Goal: Task Accomplishment & Management: Manage account settings

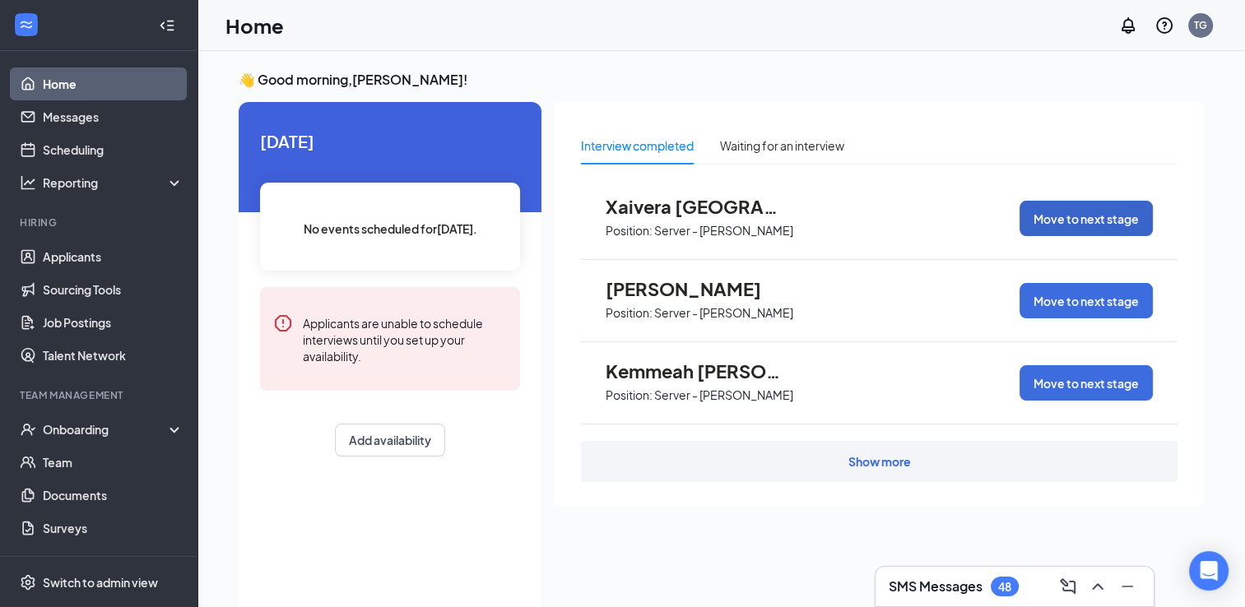
click at [1056, 206] on button "Move to next stage" at bounding box center [1085, 218] width 133 height 35
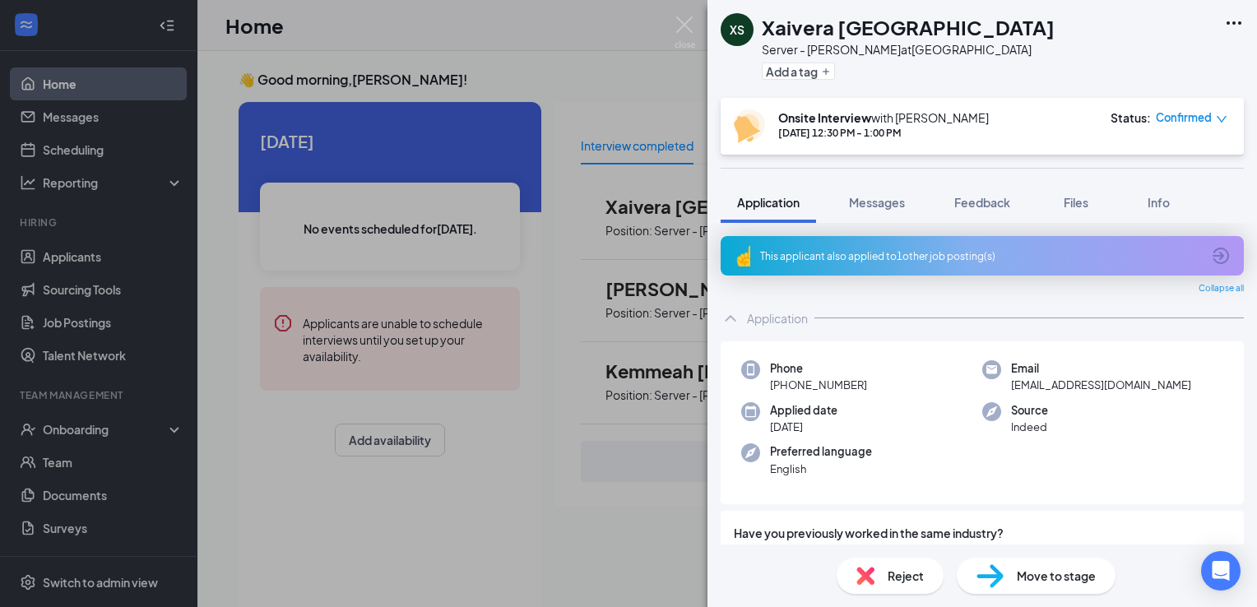
click at [1007, 568] on div "Move to stage" at bounding box center [1036, 576] width 159 height 36
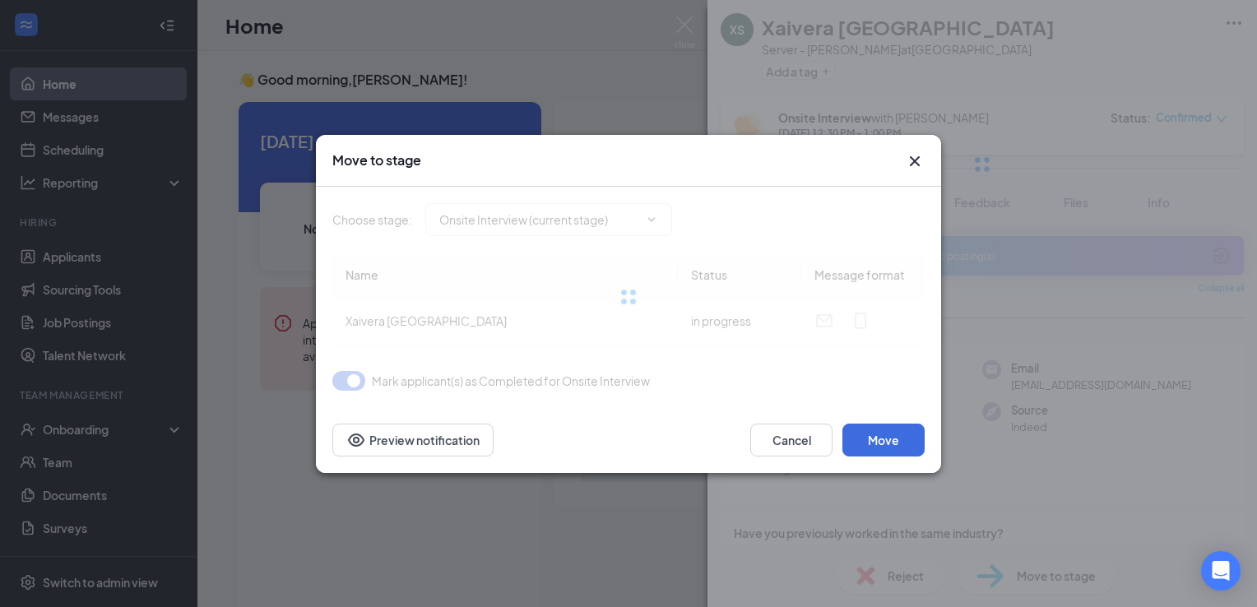
type input "Application Complete (next stage)"
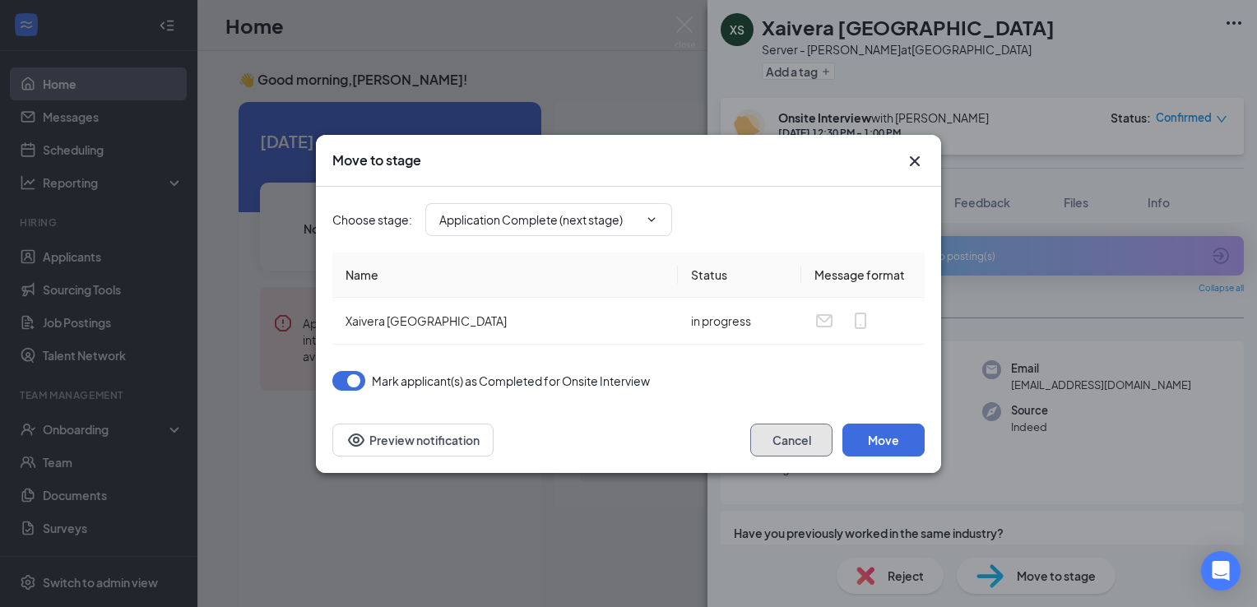
click at [787, 443] on button "Cancel" at bounding box center [791, 440] width 82 height 33
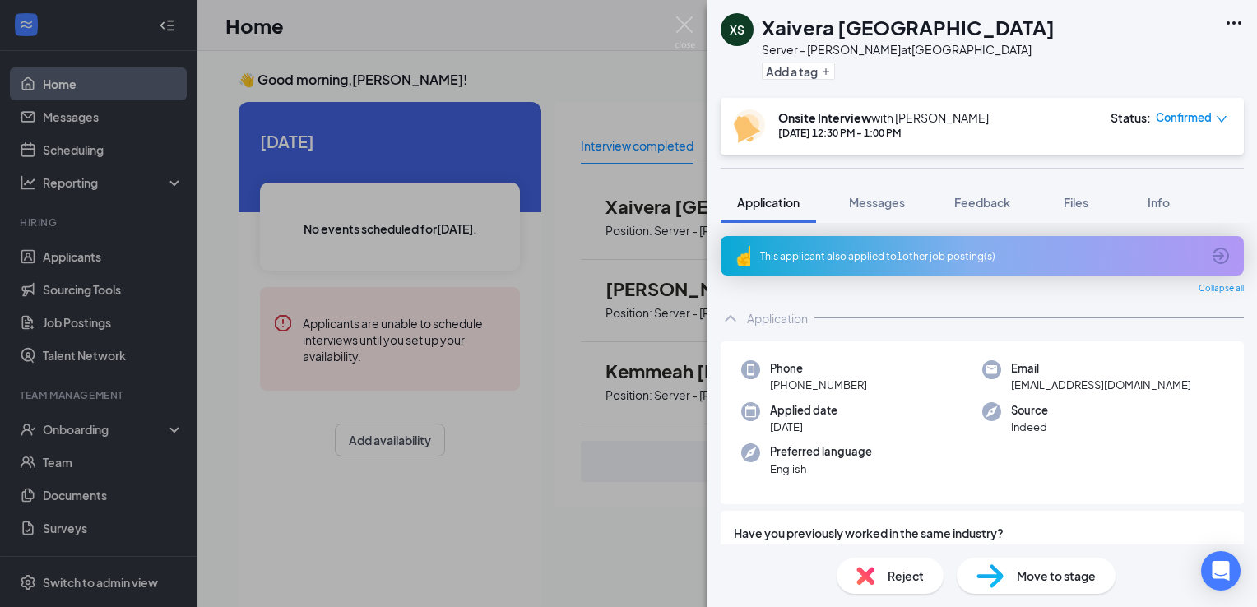
click at [591, 448] on div "XS Xaivera Shropshire Server - [PERSON_NAME] at [GEOGRAPHIC_DATA] Add a tag Ons…" at bounding box center [628, 303] width 1257 height 607
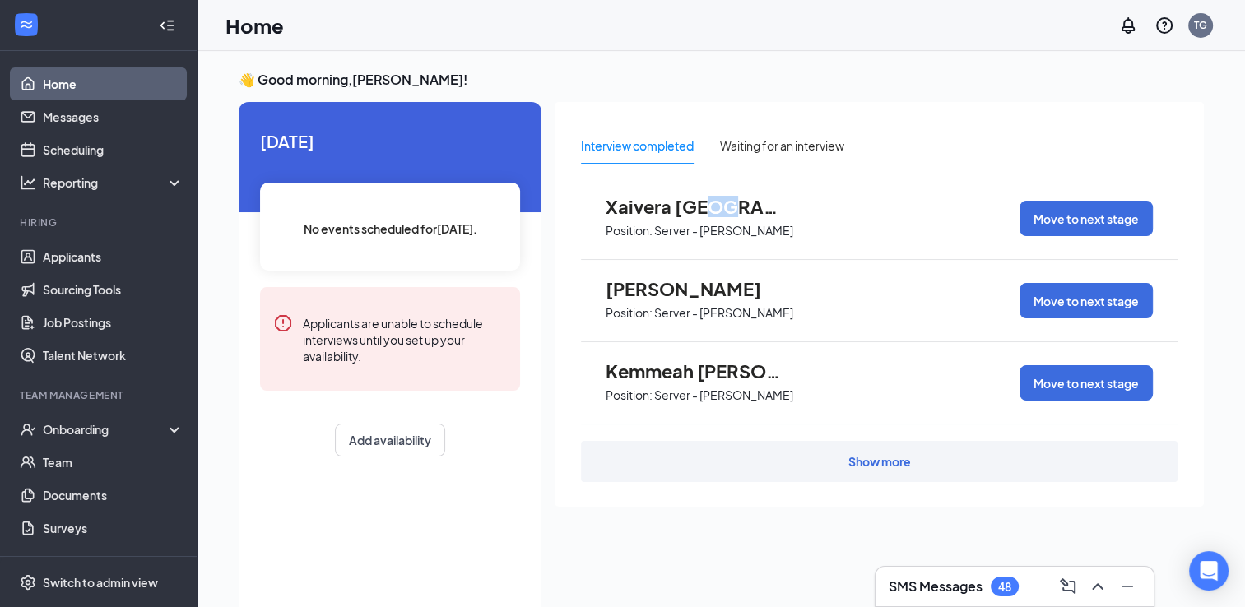
click at [707, 183] on div "Xaivera [GEOGRAPHIC_DATA] Position: Server - [PERSON_NAME] Move to next stage" at bounding box center [879, 219] width 597 height 82
drag, startPoint x: 707, startPoint y: 183, endPoint x: 665, endPoint y: 203, distance: 46.7
click at [665, 203] on span "Xaivera [GEOGRAPHIC_DATA]" at bounding box center [696, 206] width 181 height 21
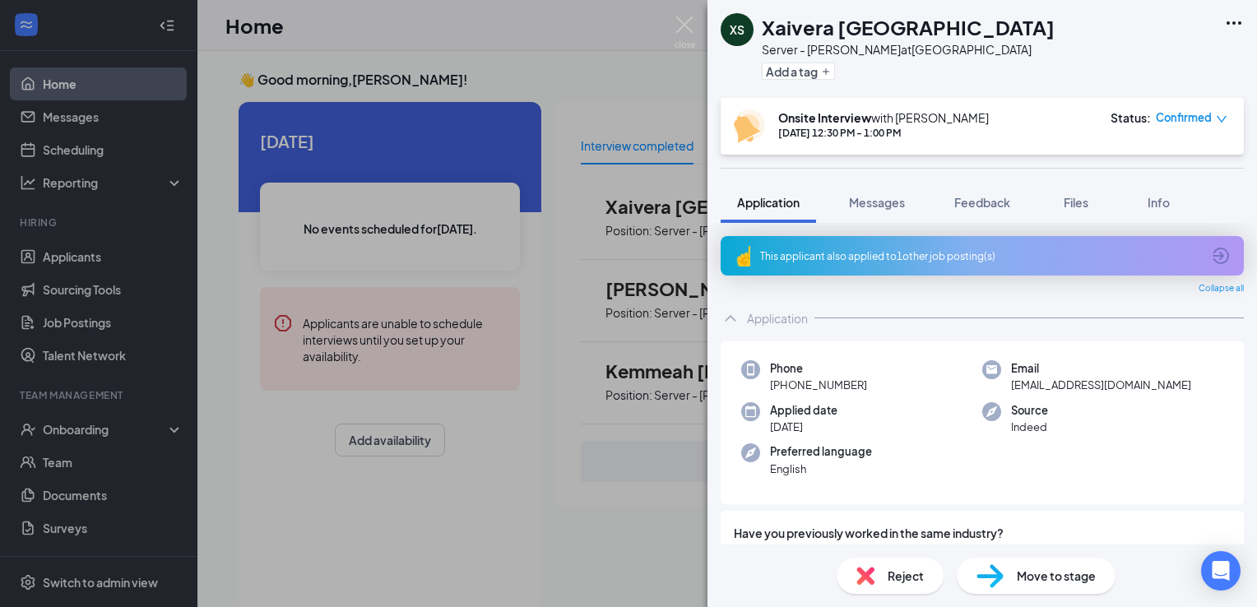
drag, startPoint x: 516, startPoint y: 311, endPoint x: 537, endPoint y: 301, distance: 23.6
click at [520, 310] on div "XS Xaivera Shropshire Server - [PERSON_NAME] at [GEOGRAPHIC_DATA] Add a tag Ons…" at bounding box center [628, 303] width 1257 height 607
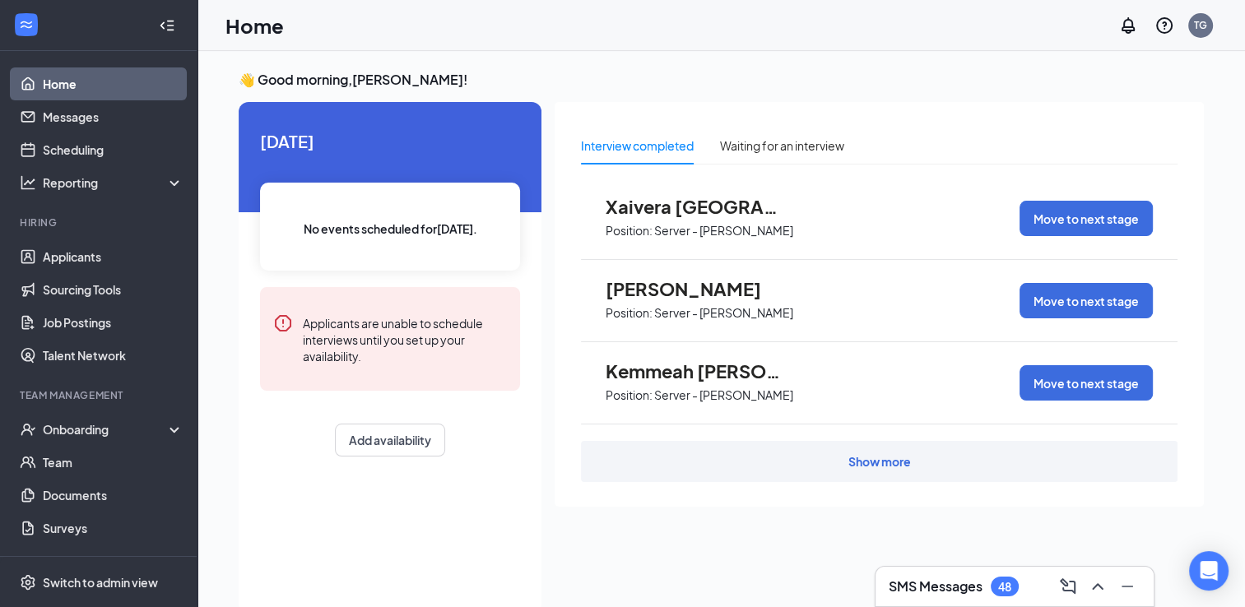
click at [93, 245] on link "Applicants" at bounding box center [113, 256] width 141 height 33
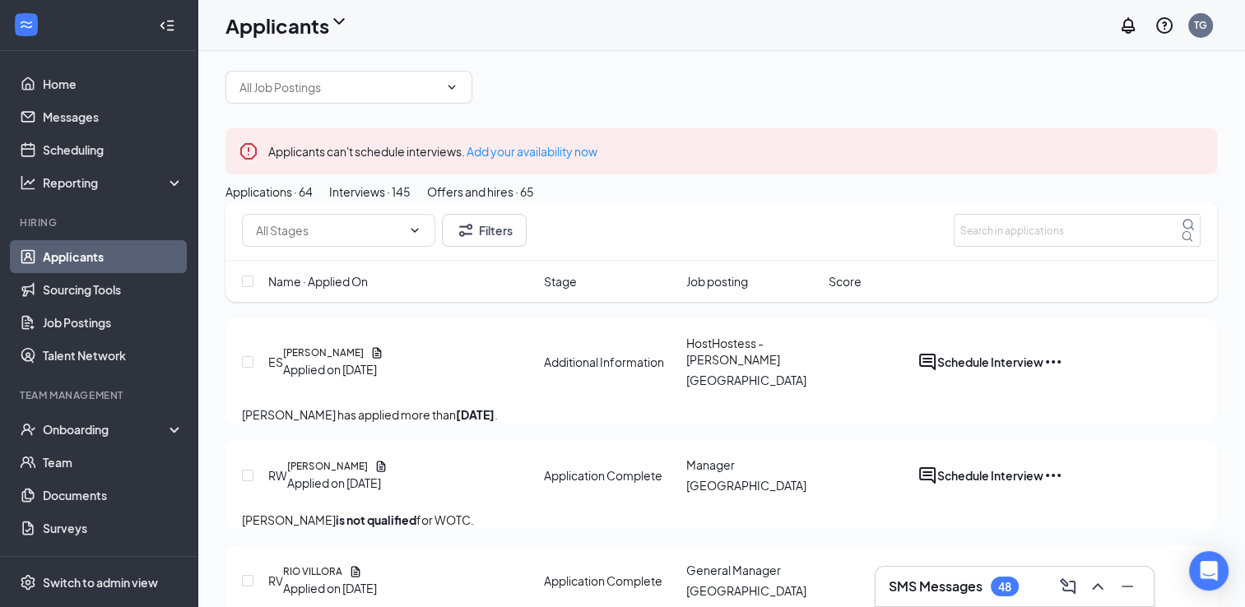
click at [411, 201] on div "Interviews · 145" at bounding box center [369, 192] width 81 height 18
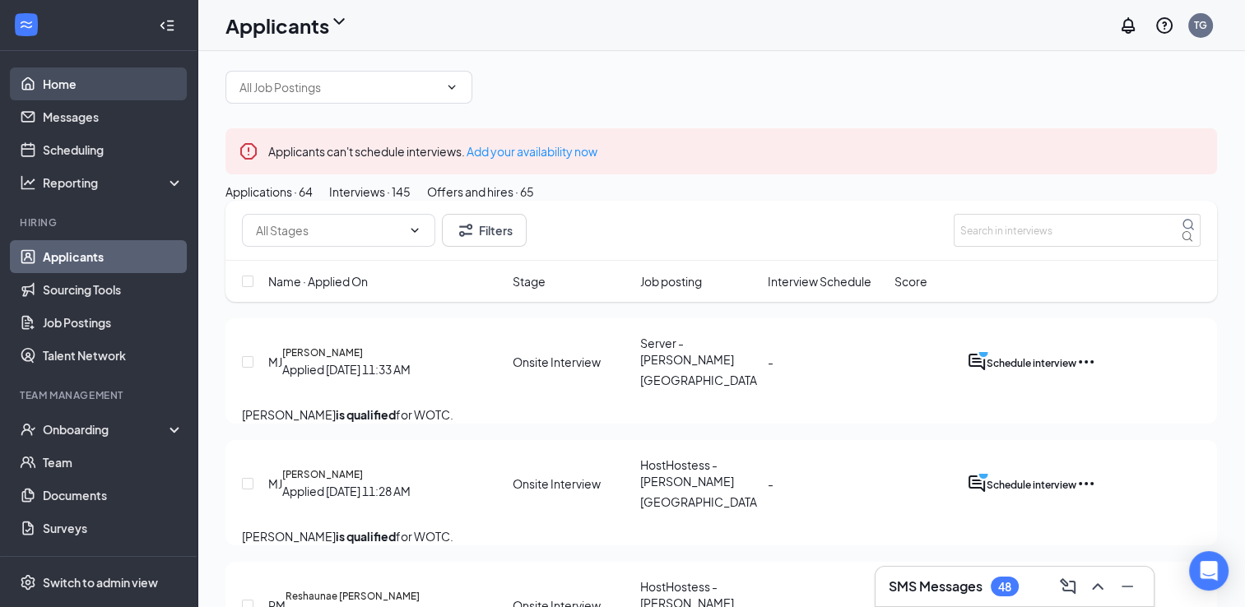
click at [87, 81] on link "Home" at bounding box center [113, 83] width 141 height 33
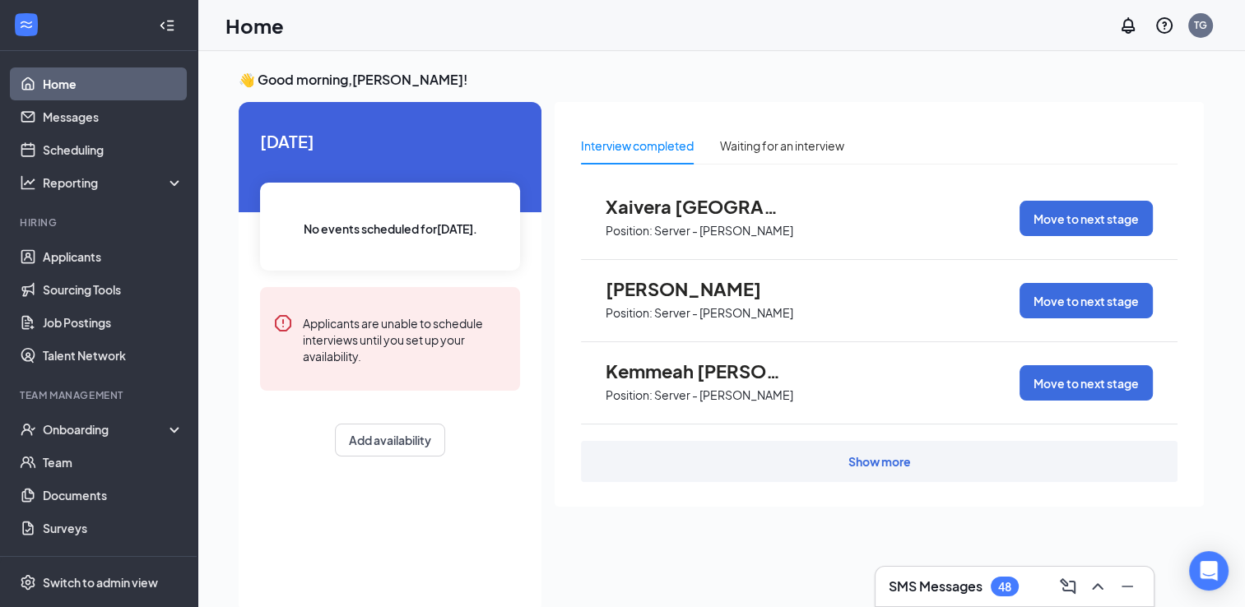
click at [699, 199] on span "Xaivera [GEOGRAPHIC_DATA]" at bounding box center [696, 206] width 181 height 21
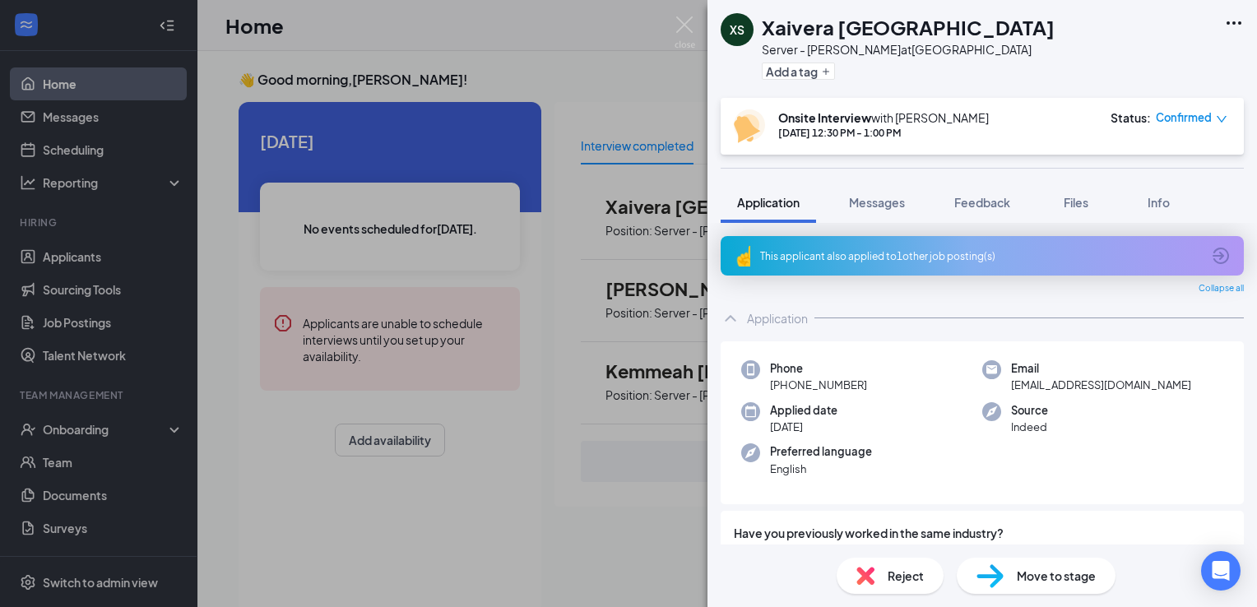
click at [181, 292] on div "XS Xaivera Shropshire Server - [PERSON_NAME] at [GEOGRAPHIC_DATA] Add a tag Ons…" at bounding box center [628, 303] width 1257 height 607
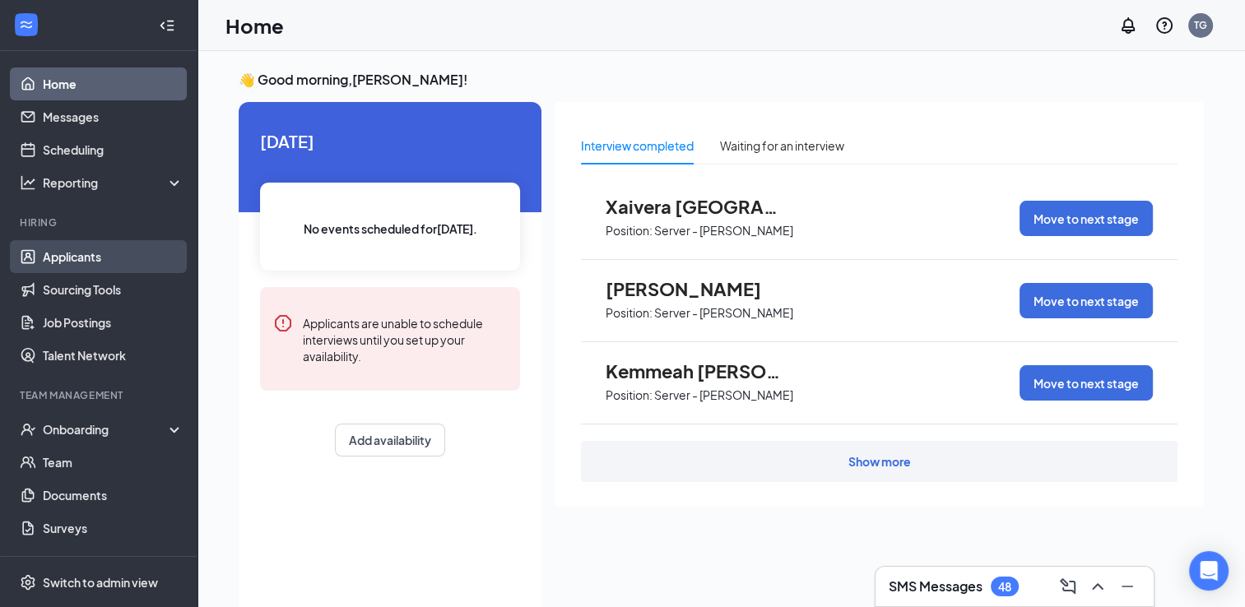
click at [43, 244] on link "Applicants" at bounding box center [113, 256] width 141 height 33
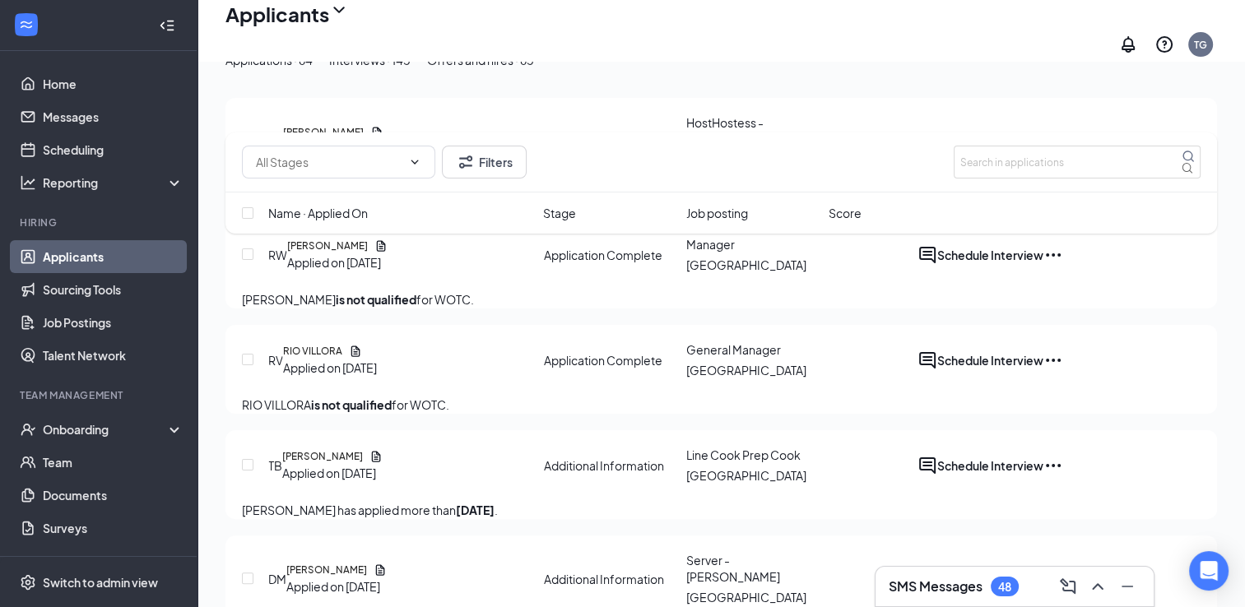
scroll to position [329, 0]
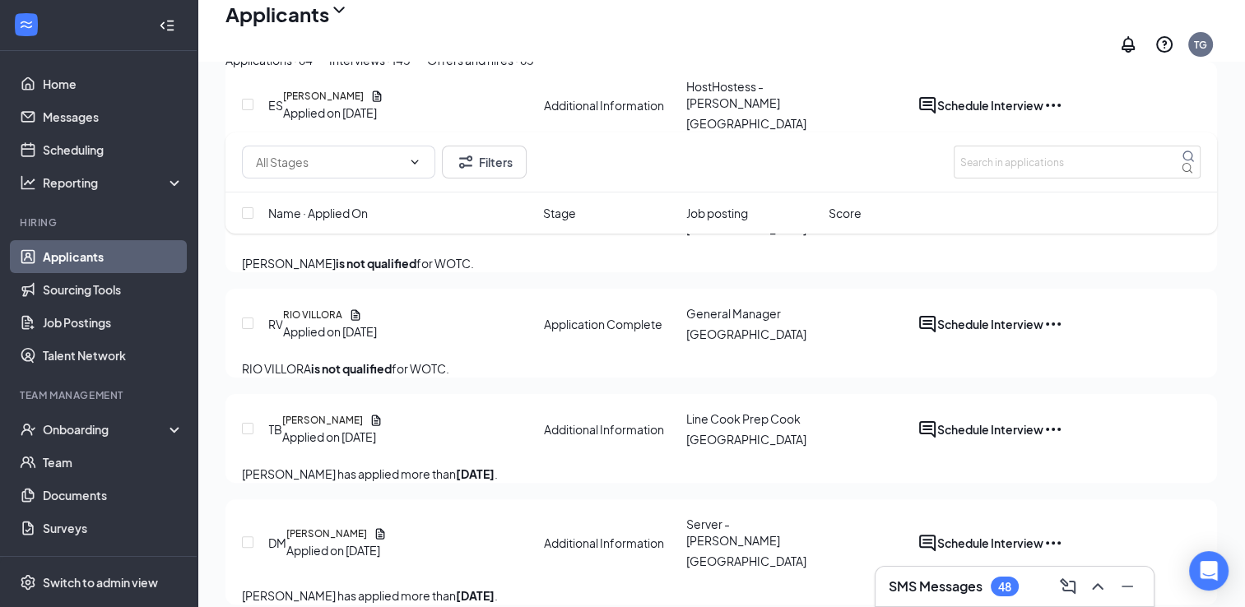
click at [87, 258] on link "Applicants" at bounding box center [113, 256] width 141 height 33
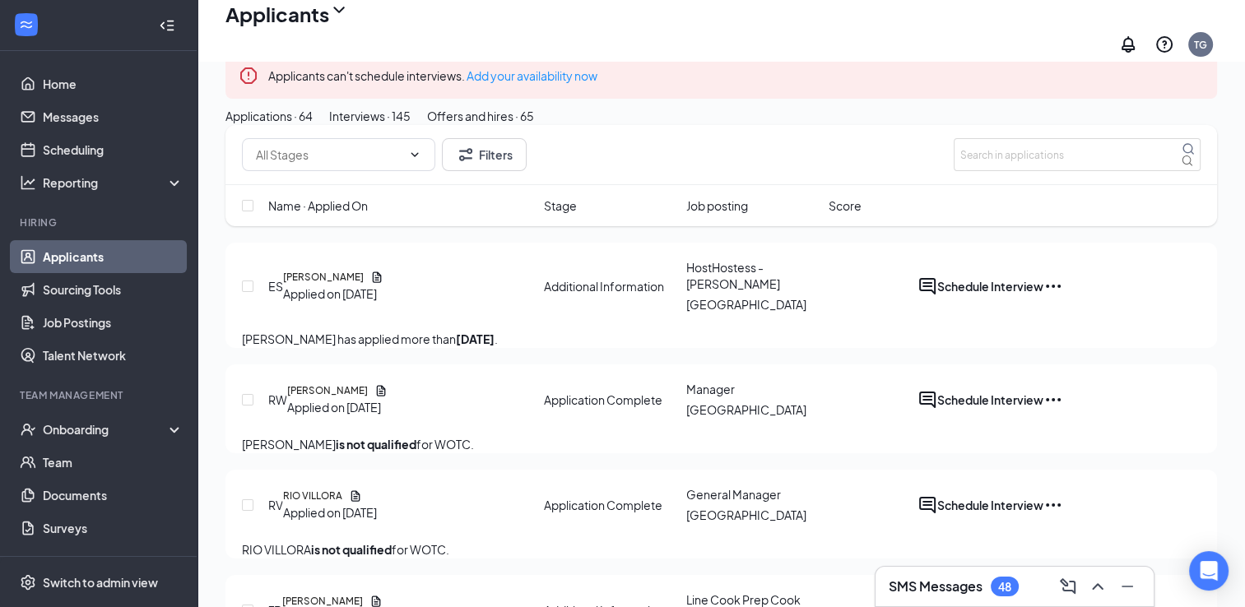
scroll to position [82, 0]
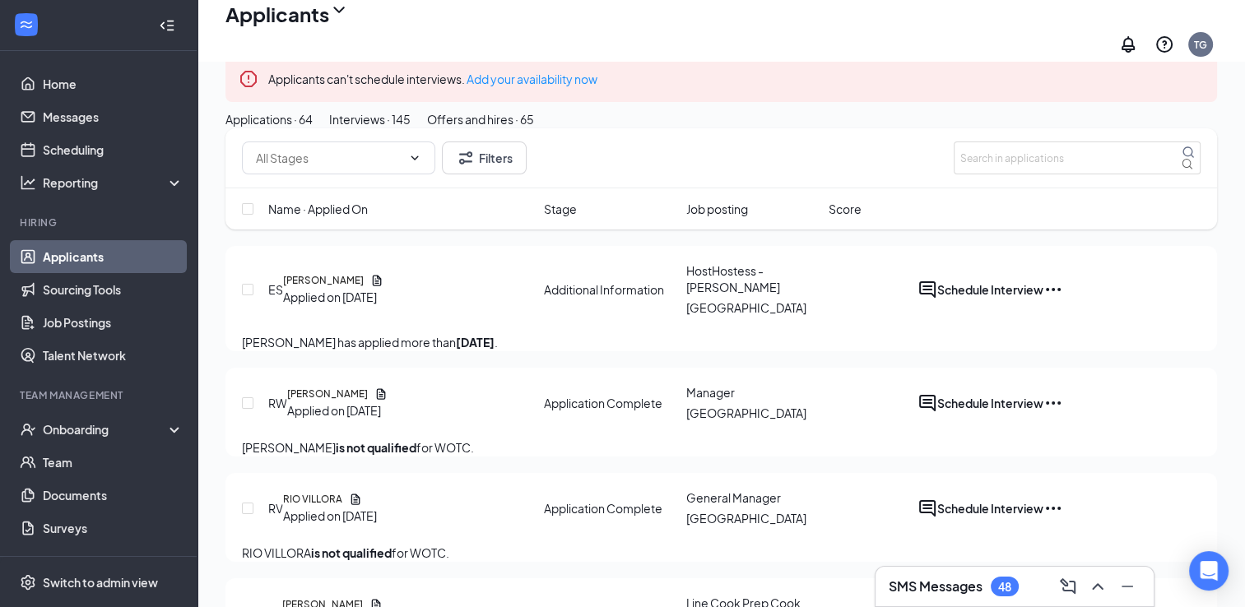
click at [534, 128] on div "Offers and hires · 65" at bounding box center [480, 119] width 107 height 18
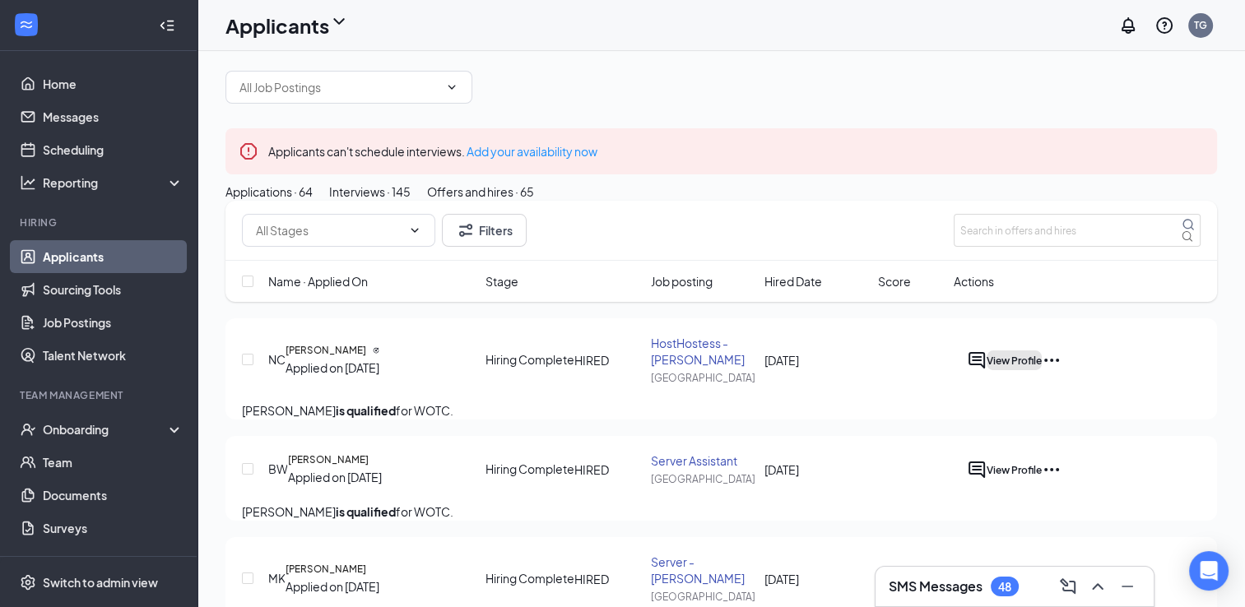
click at [1042, 370] on button "View Profile" at bounding box center [1014, 361] width 55 height 20
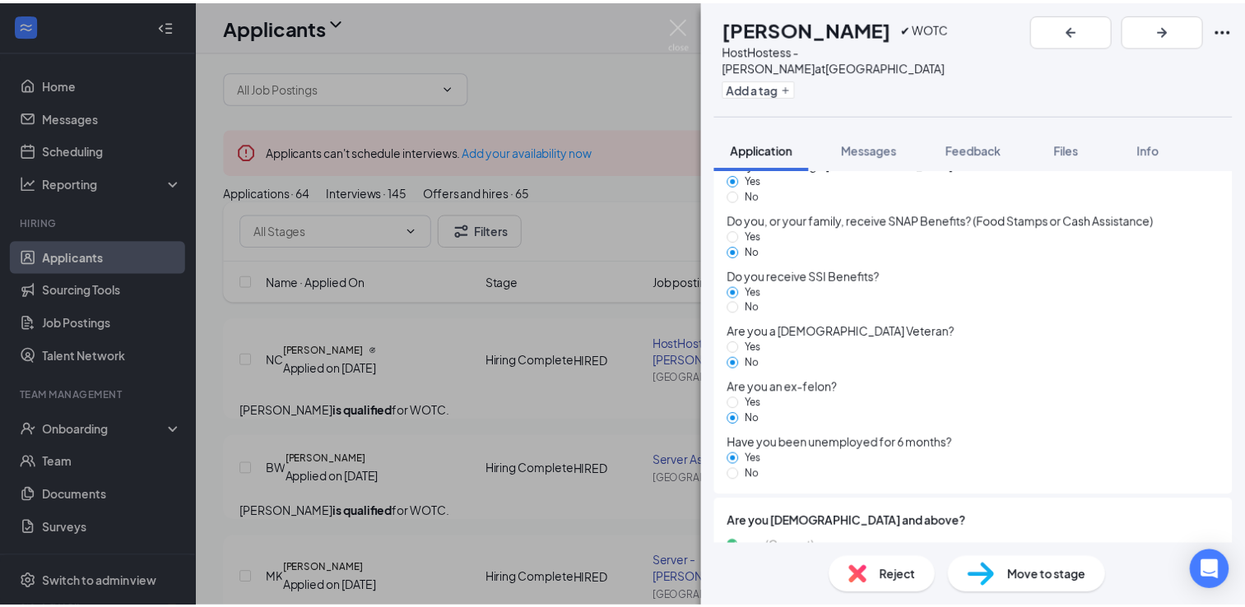
scroll to position [1481, 0]
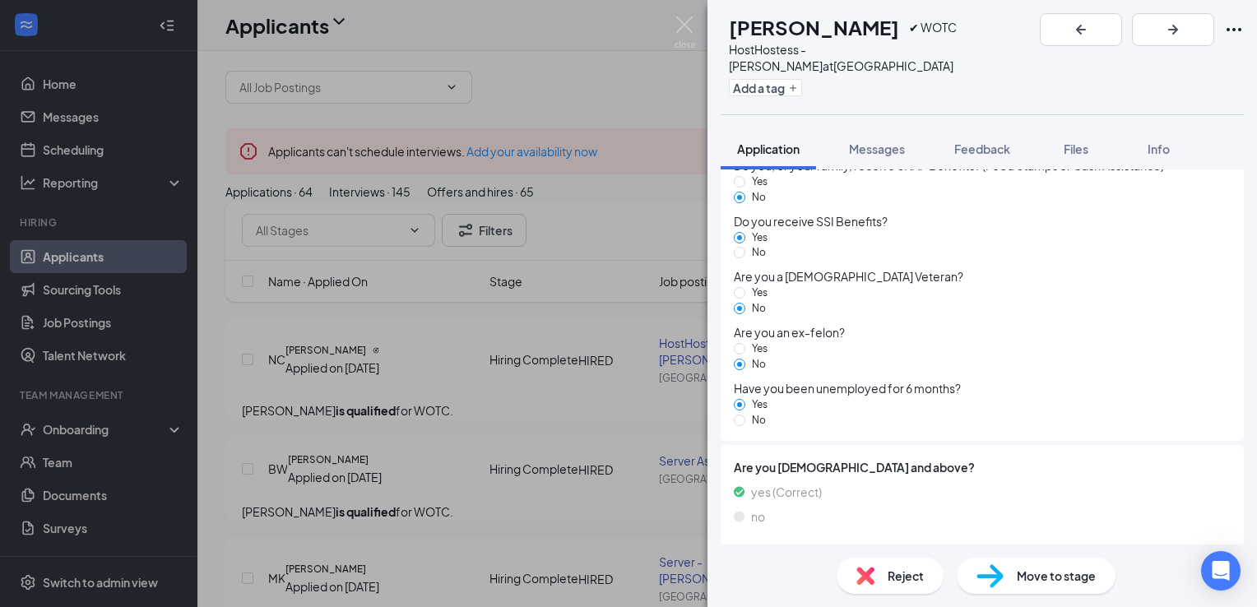
click at [1021, 573] on span "Move to stage" at bounding box center [1056, 576] width 79 height 18
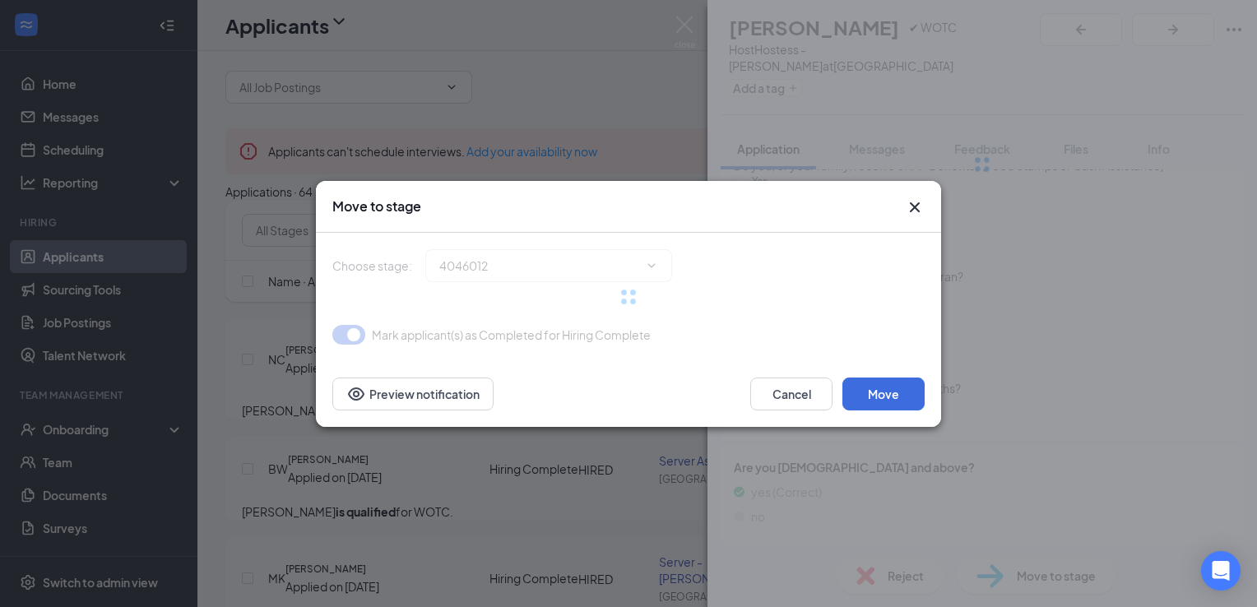
type input "Hiring Complete (current stage)"
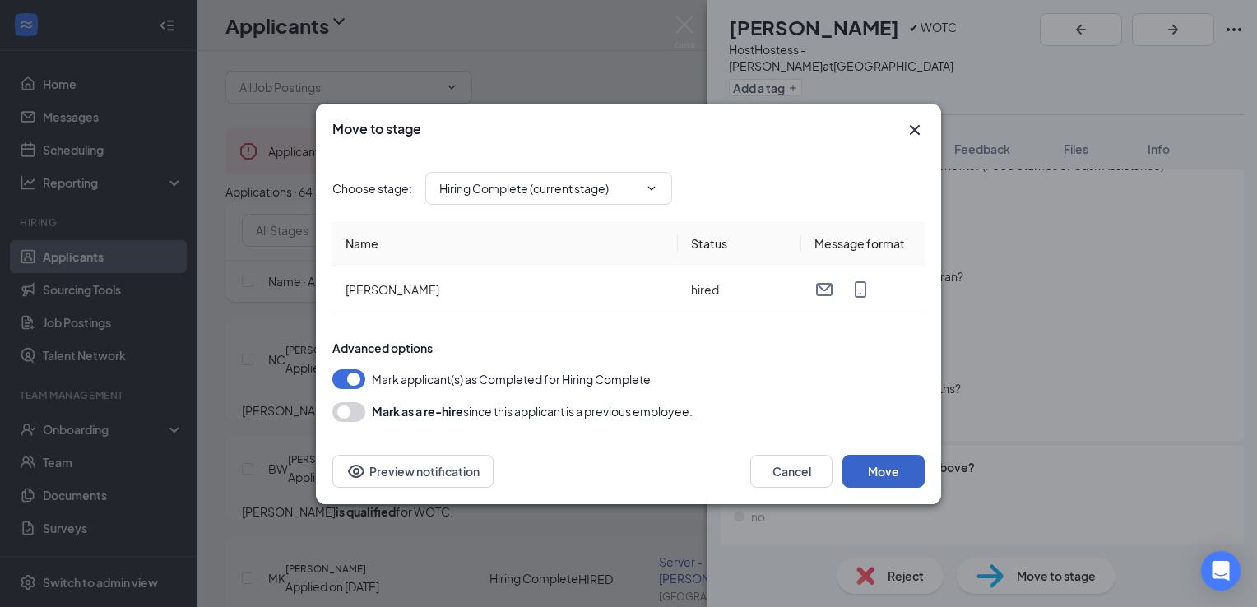
click at [877, 463] on button "Move" at bounding box center [884, 471] width 82 height 33
click at [909, 123] on icon "Cross" at bounding box center [915, 130] width 20 height 20
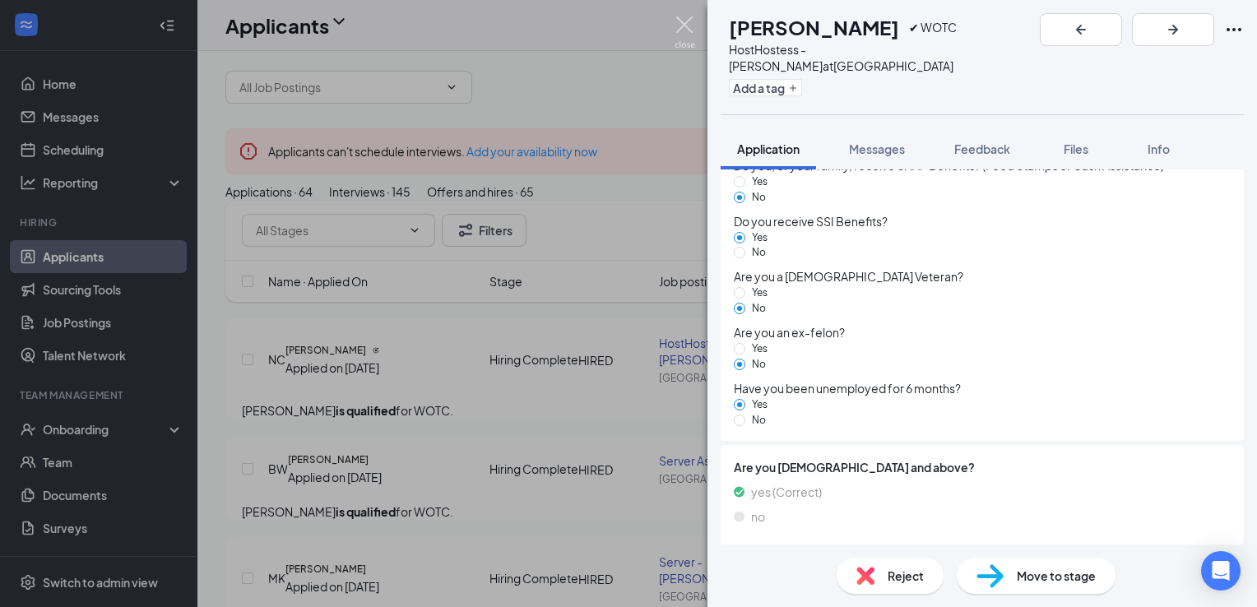
click at [684, 30] on img at bounding box center [685, 32] width 21 height 32
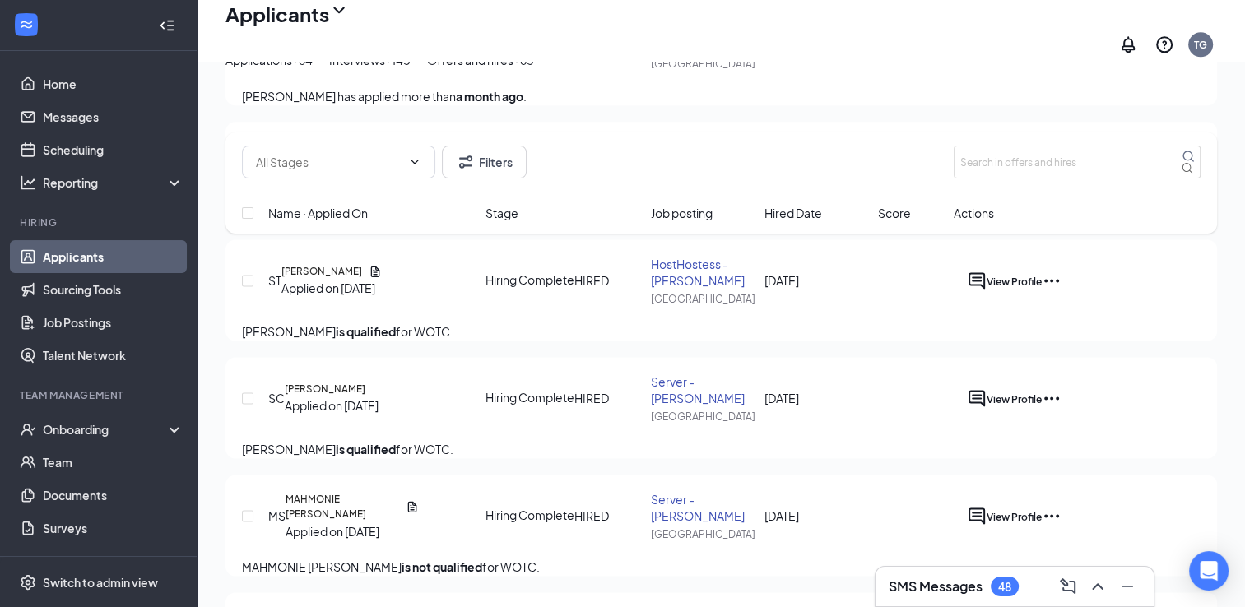
scroll to position [2139, 0]
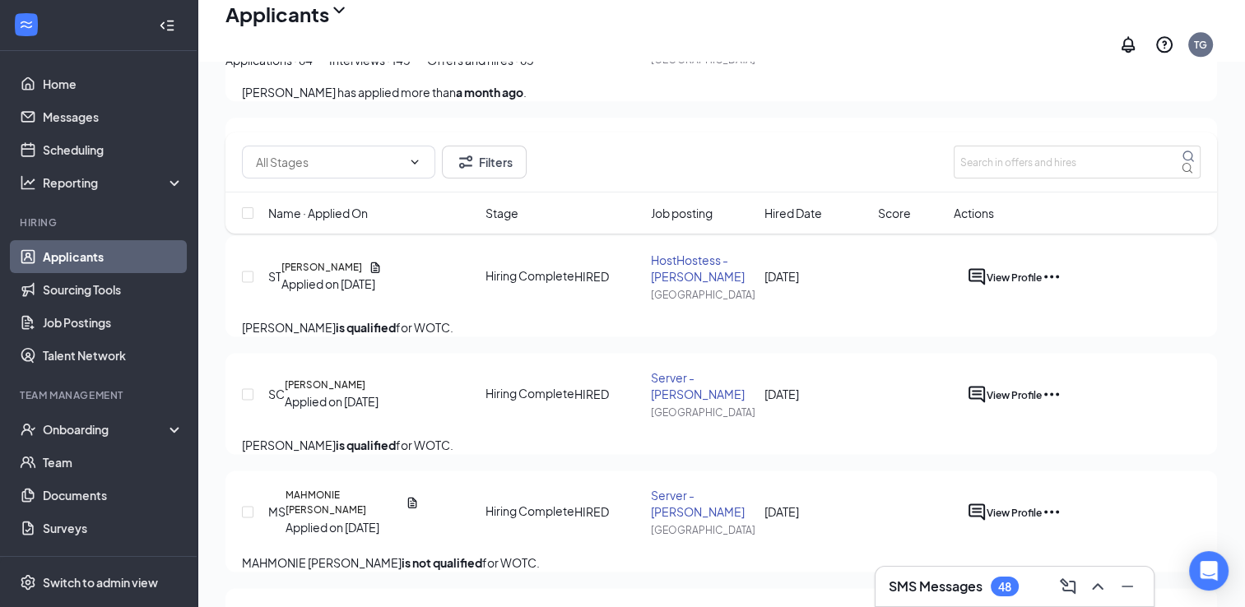
click at [411, 69] on div "Interviews · 145" at bounding box center [369, 60] width 81 height 18
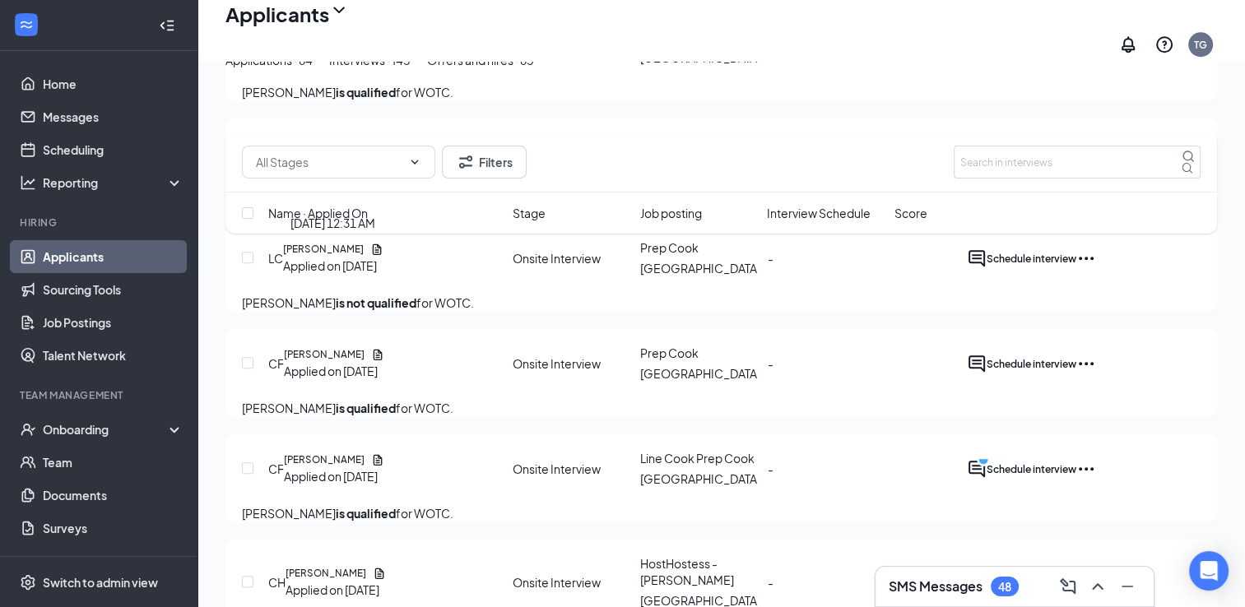
scroll to position [7918, 0]
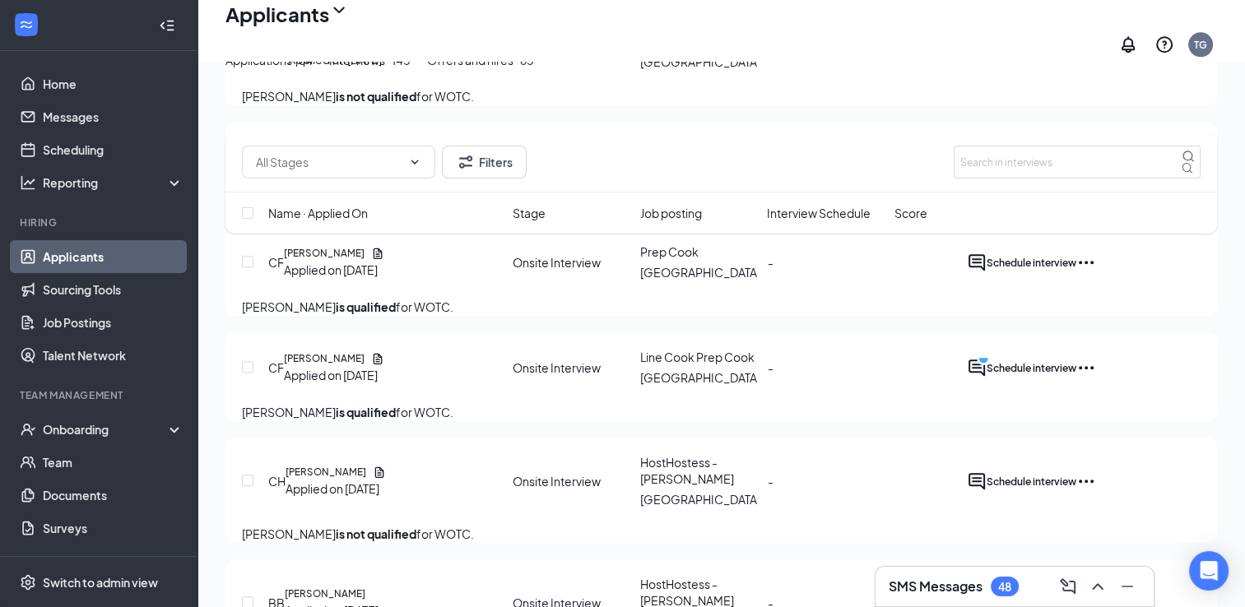
click at [276, 69] on div "Applications · 64" at bounding box center [268, 60] width 87 height 18
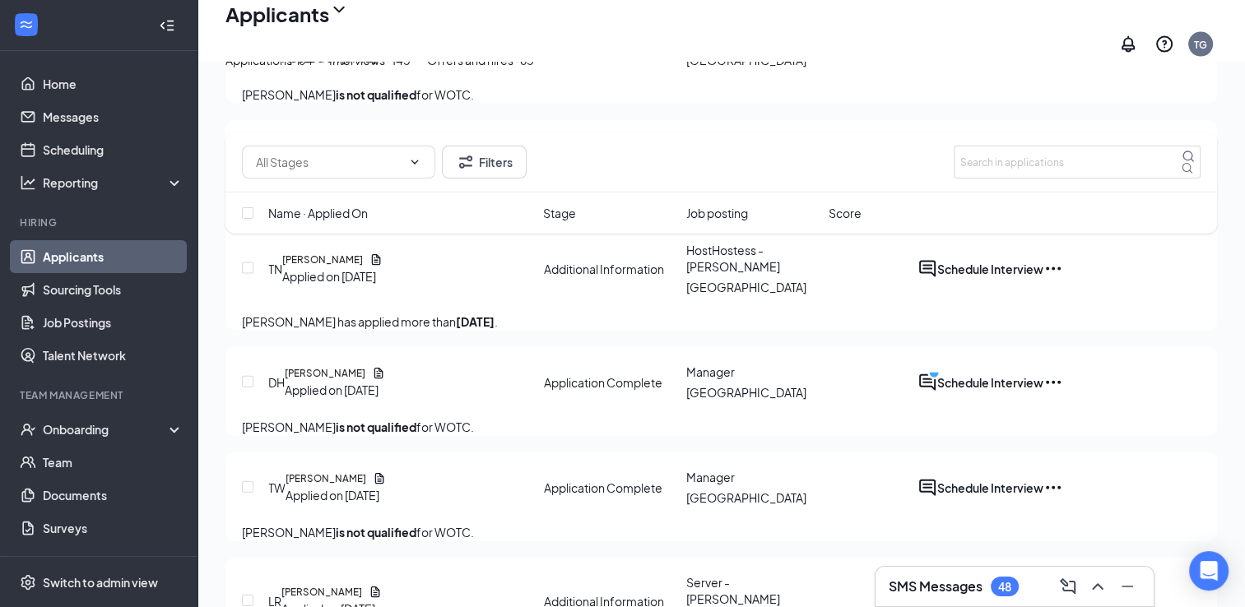
scroll to position [3538, 0]
click at [402, 154] on input "text" at bounding box center [329, 162] width 146 height 18
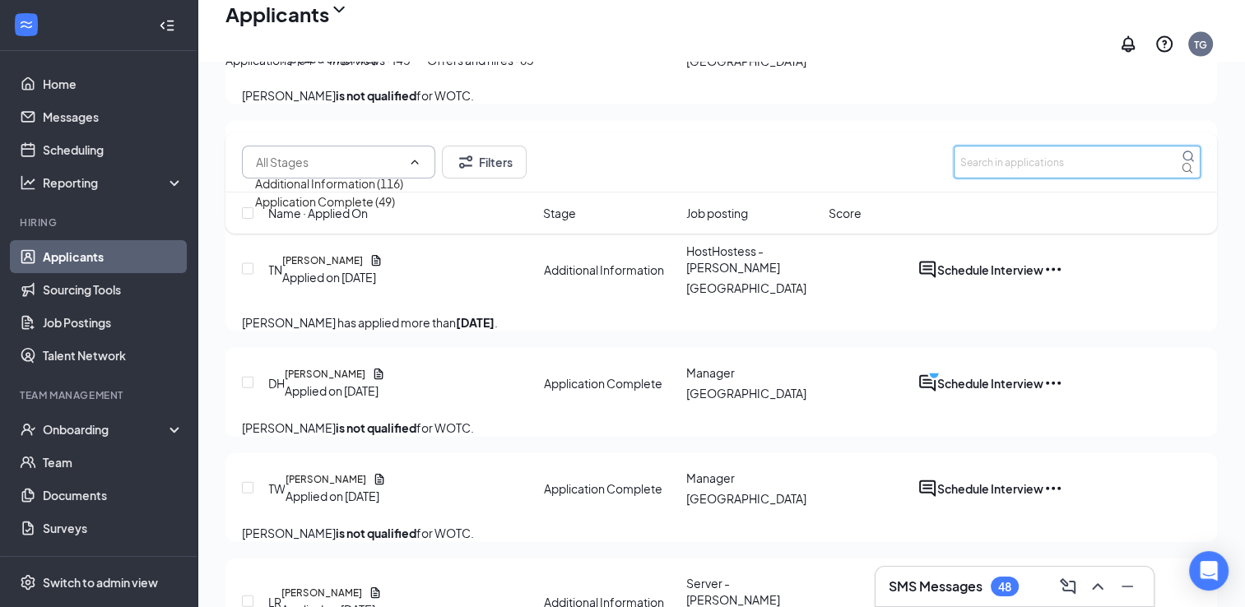
click at [1007, 153] on input "text" at bounding box center [1077, 162] width 247 height 33
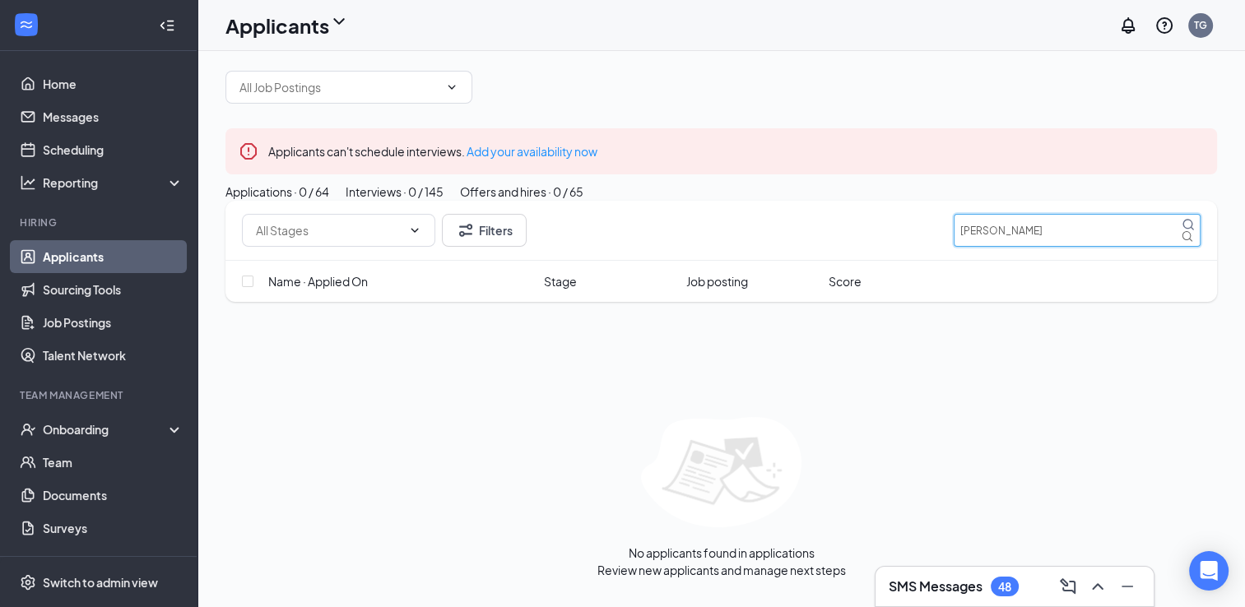
type input "[PERSON_NAME]"
click at [443, 201] on button "Interviews · 0 / 145" at bounding box center [395, 192] width 98 height 18
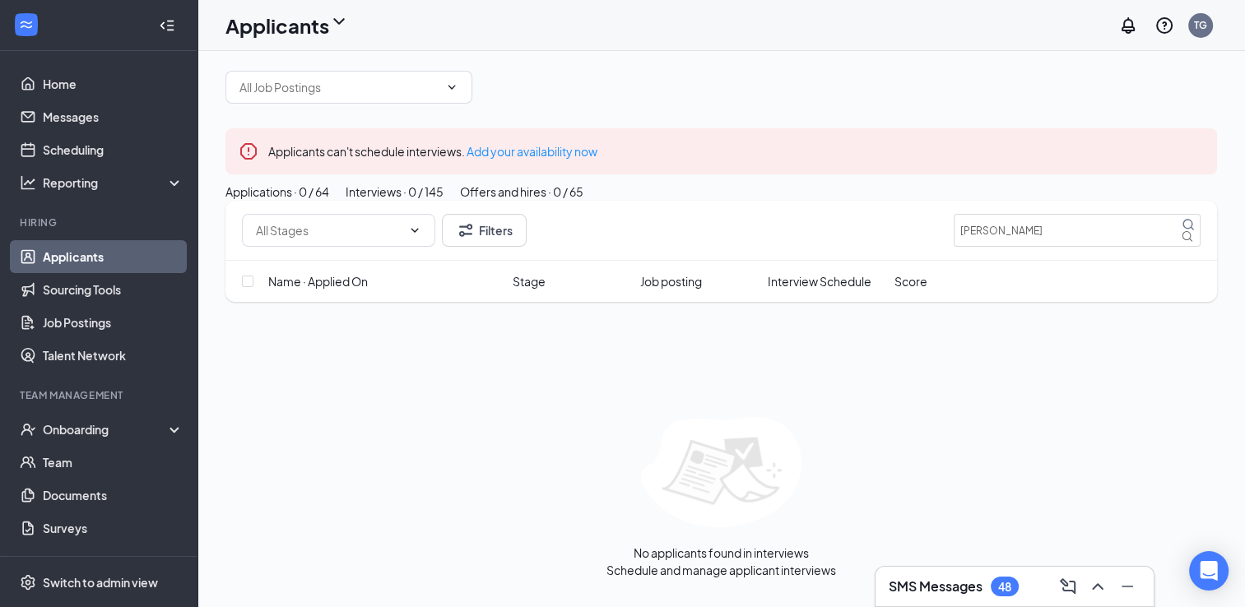
click at [583, 201] on div "Offers and hires · 0 / 65" at bounding box center [521, 192] width 123 height 18
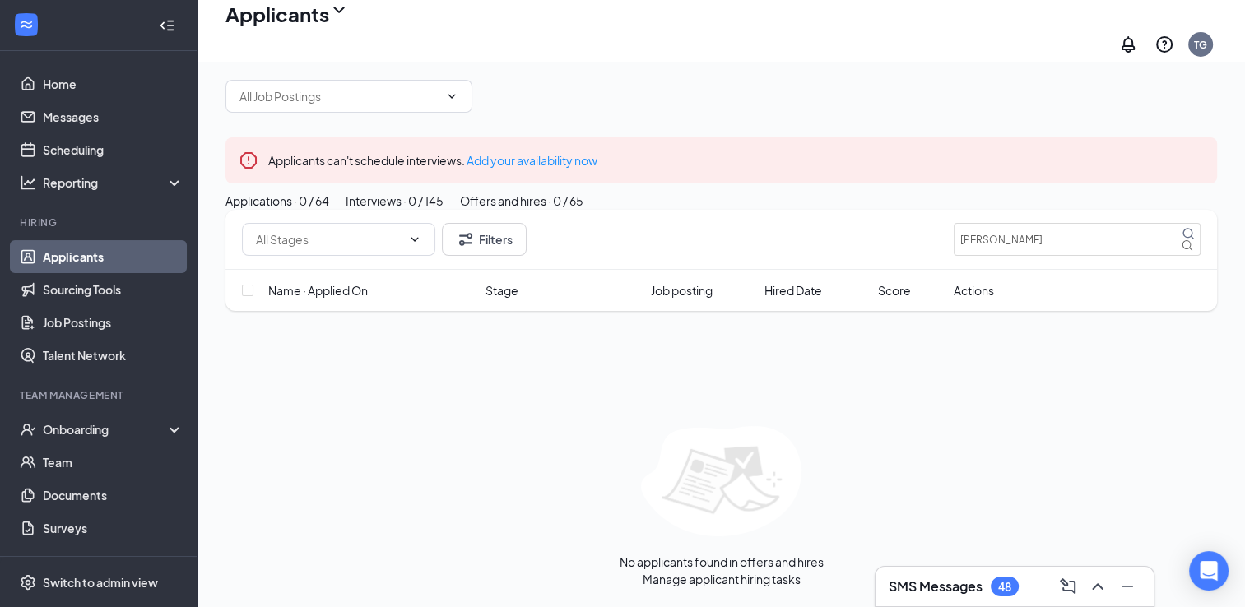
scroll to position [67, 0]
click at [113, 420] on div "Onboarding" at bounding box center [98, 429] width 197 height 33
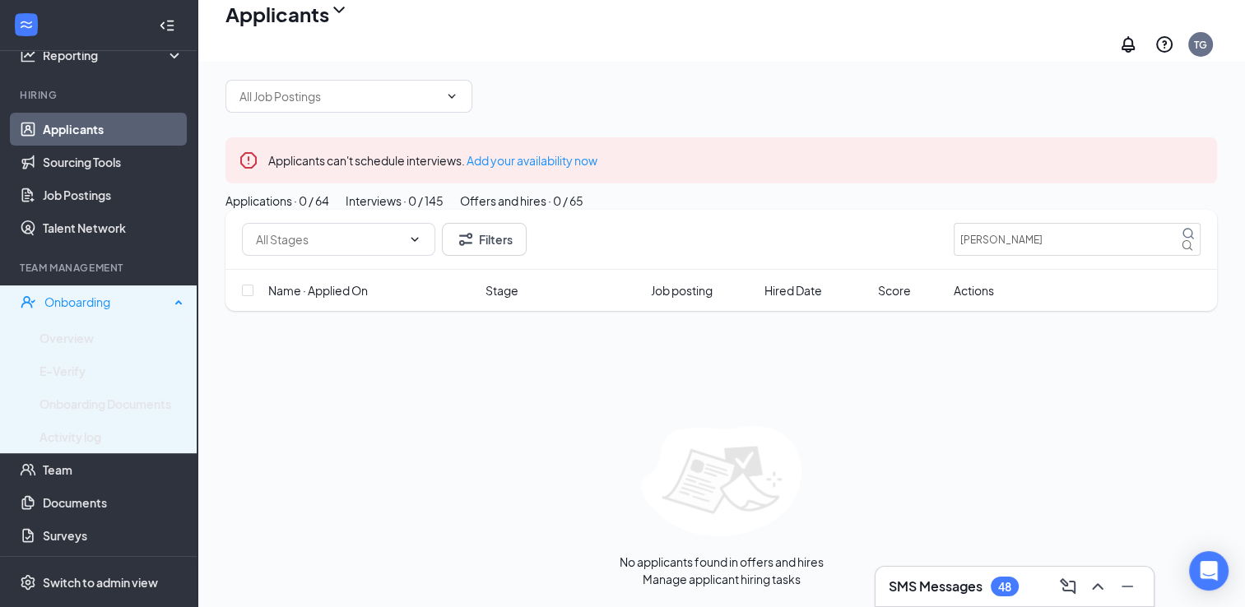
scroll to position [165, 0]
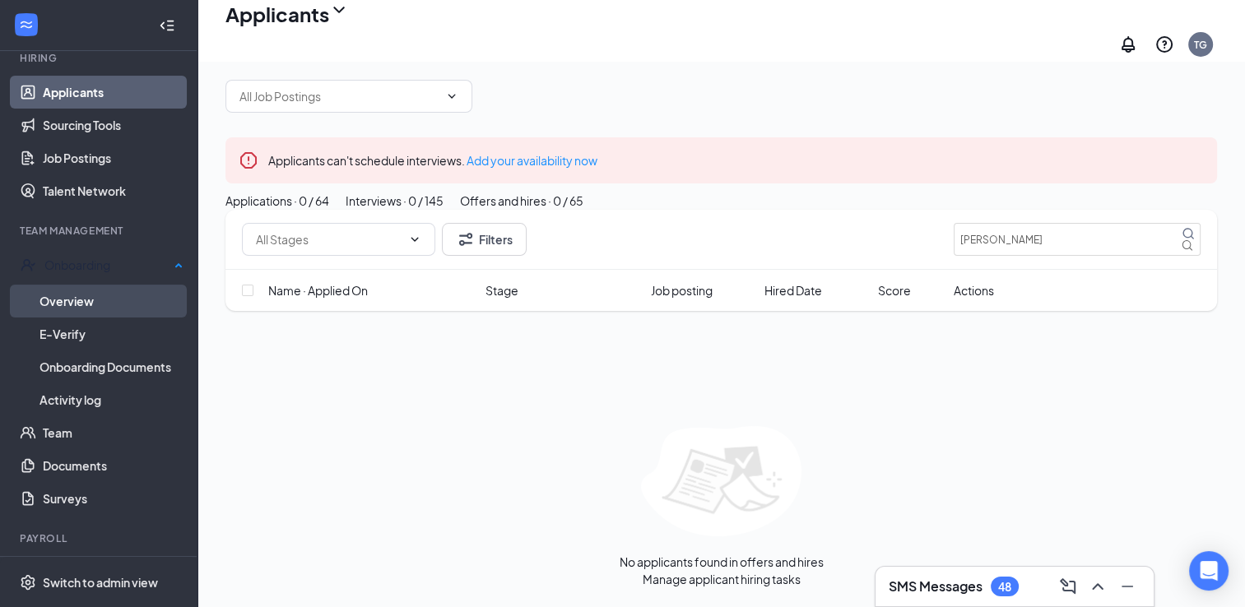
click at [95, 307] on link "Overview" at bounding box center [111, 301] width 144 height 33
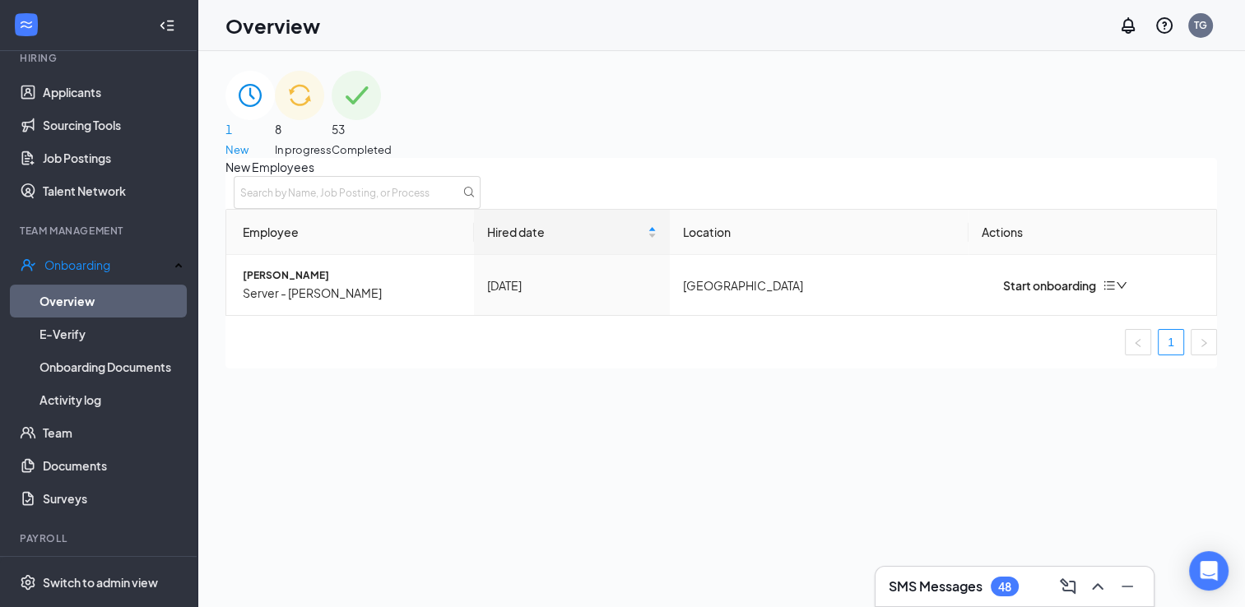
click at [332, 140] on div "8 In progress" at bounding box center [303, 114] width 57 height 87
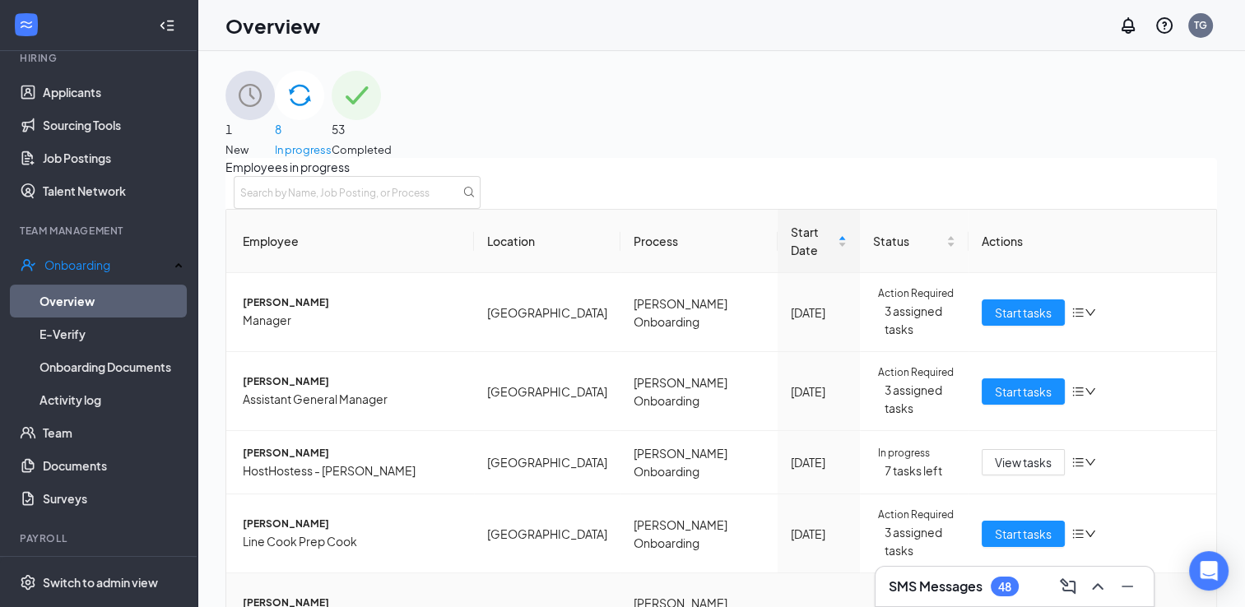
scroll to position [411, 0]
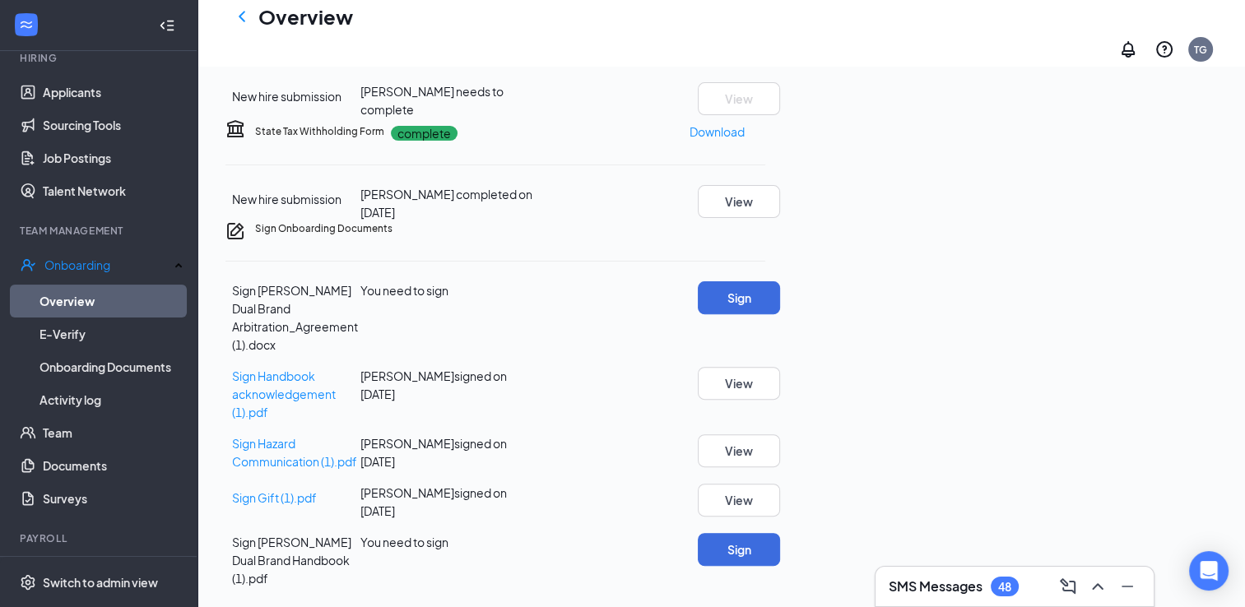
scroll to position [687, 0]
click at [780, 314] on button "Sign" at bounding box center [739, 297] width 82 height 33
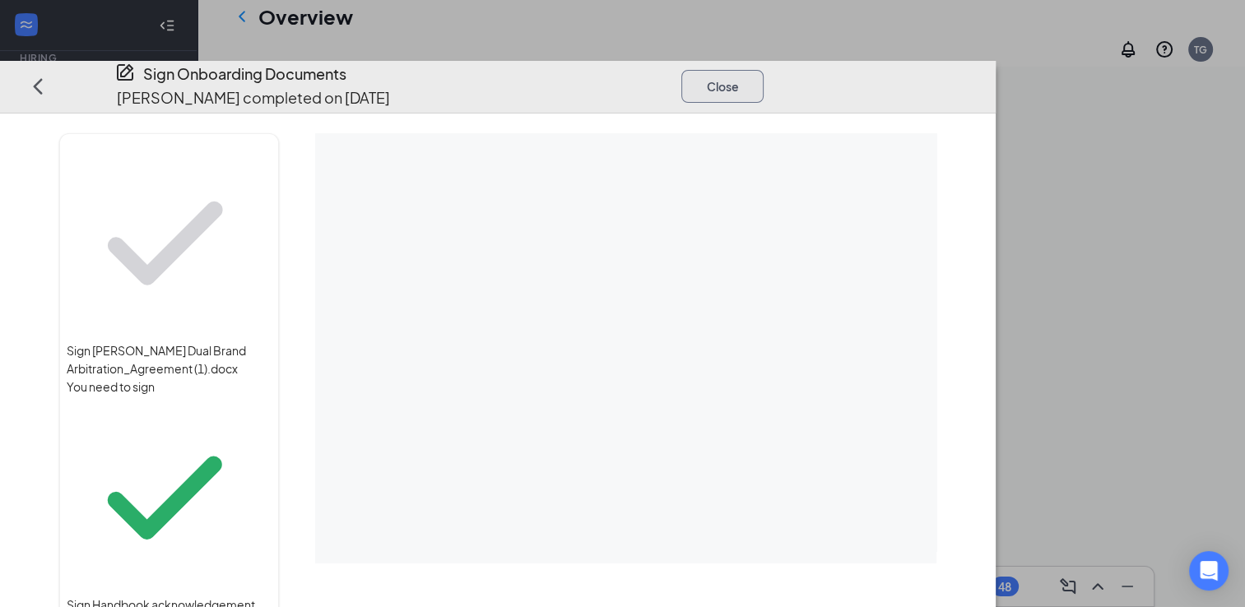
click at [764, 69] on button "Close" at bounding box center [722, 85] width 82 height 33
